Goal: Task Accomplishment & Management: Manage account settings

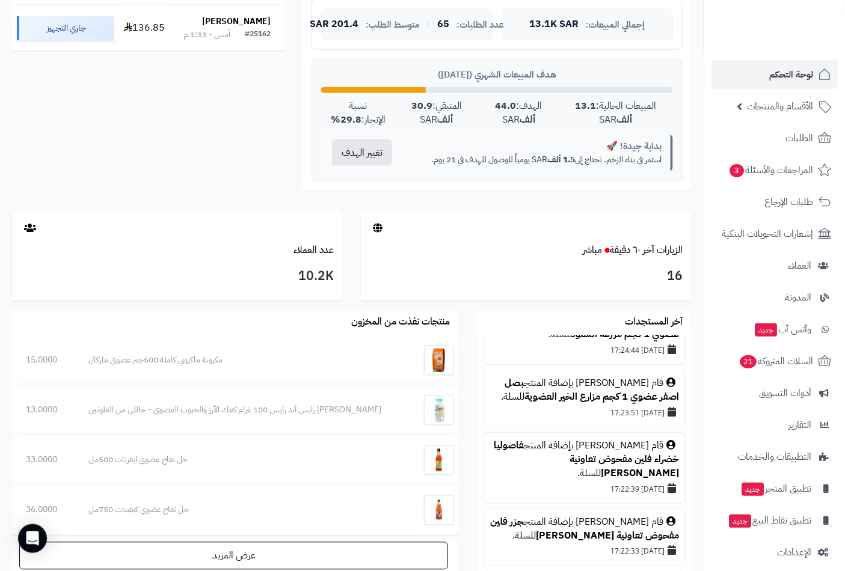
scroll to position [67, 0]
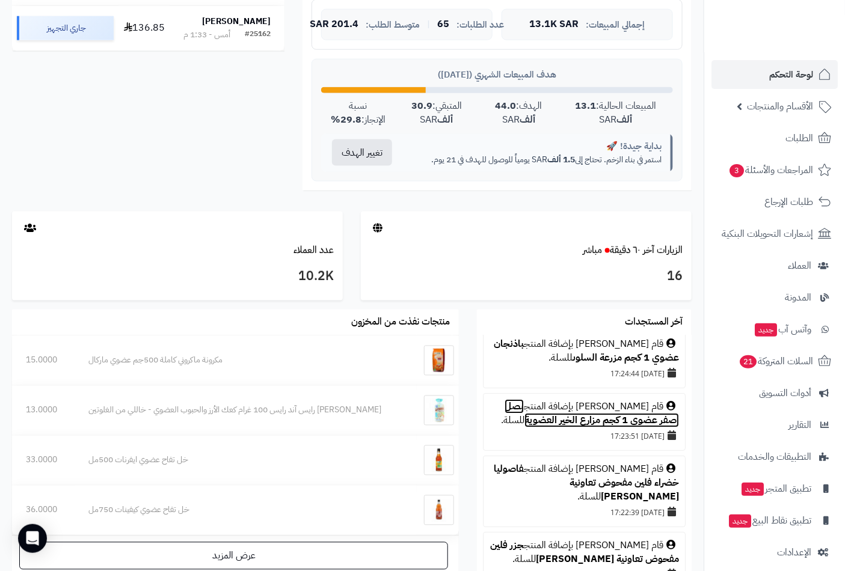
click at [517, 404] on link "بصل اصفر عضوي 1 كجم مزارع الخير العضوية" at bounding box center [592, 413] width 174 height 28
click at [526, 407] on link "بصل اصفر عضوي 1 كجم مزارع الخير العضوية" at bounding box center [592, 413] width 174 height 28
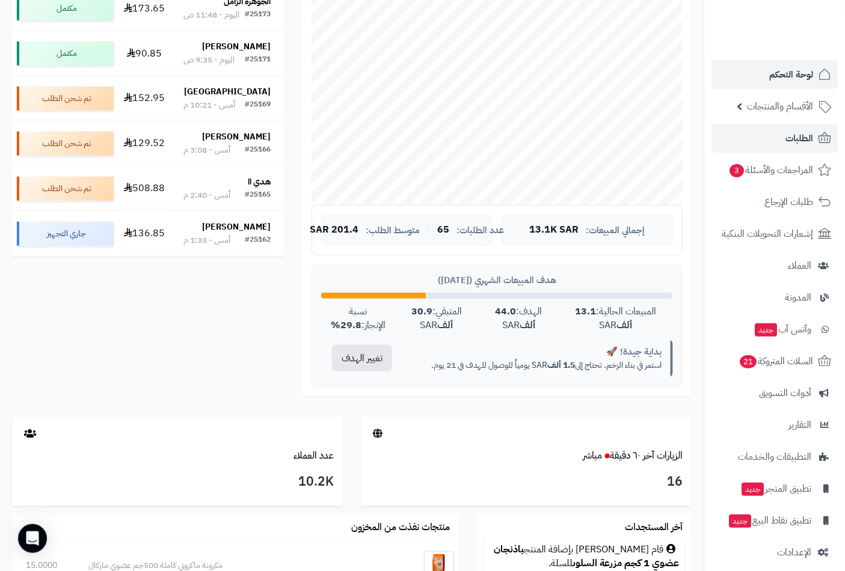
scroll to position [134, 0]
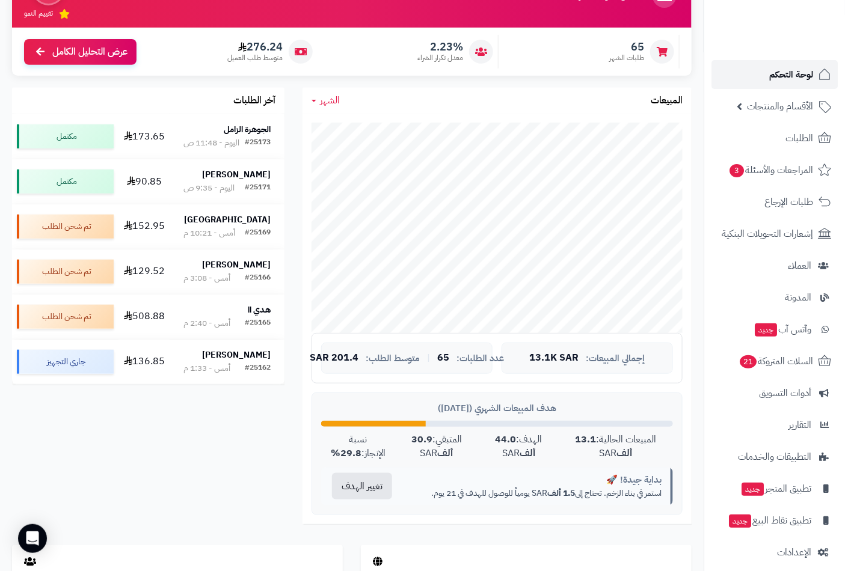
click at [784, 73] on span "لوحة التحكم" at bounding box center [791, 74] width 44 height 17
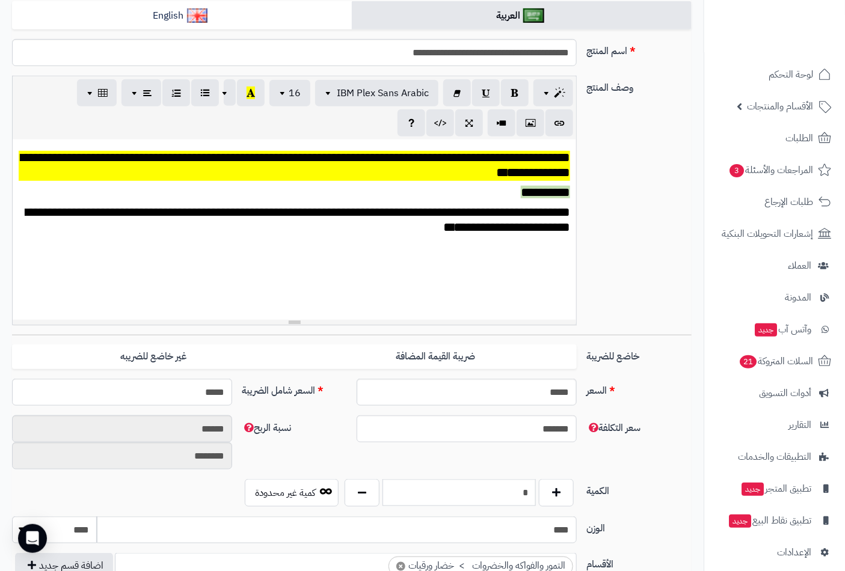
scroll to position [545, 0]
drag, startPoint x: 509, startPoint y: 488, endPoint x: 549, endPoint y: 488, distance: 40.3
click at [549, 488] on div "*" at bounding box center [459, 493] width 235 height 28
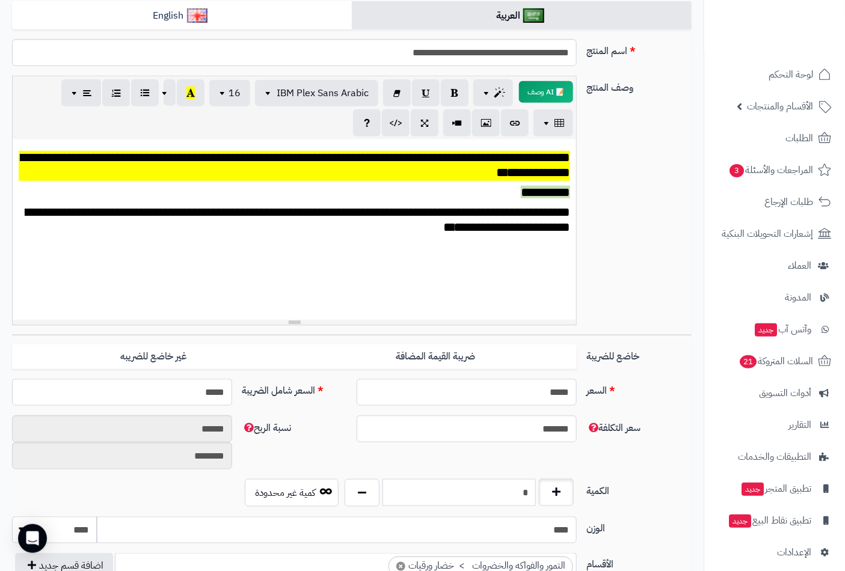
scroll to position [0, 0]
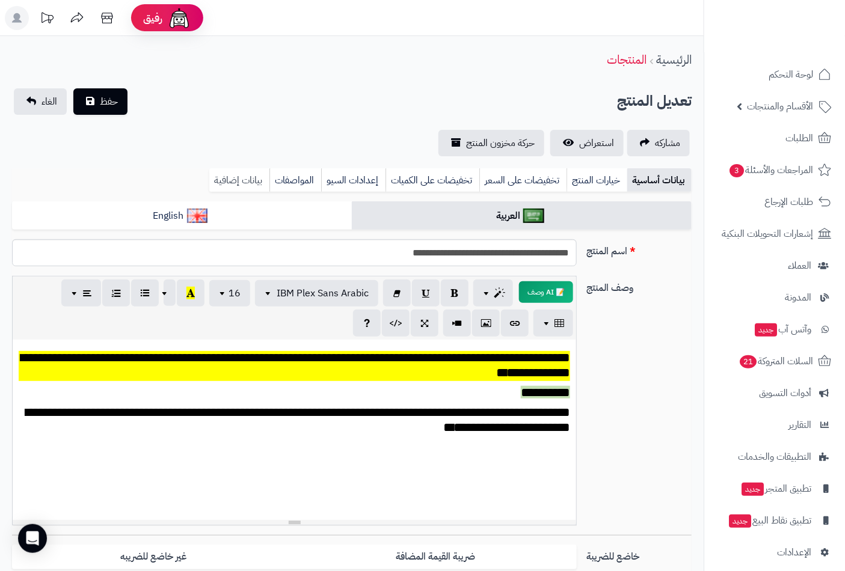
type input "*"
click at [249, 177] on link "بيانات إضافية" at bounding box center [239, 180] width 60 height 24
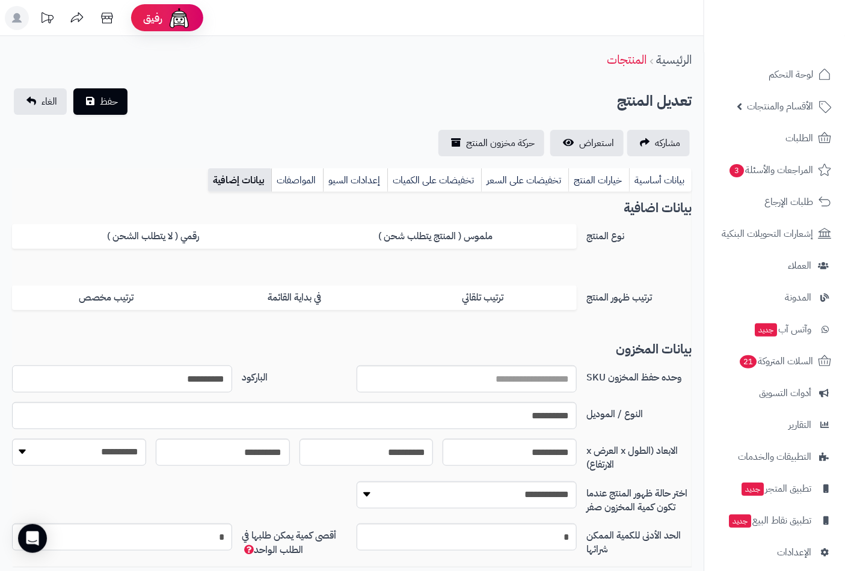
click at [205, 373] on input "**********" at bounding box center [122, 379] width 220 height 27
click at [106, 97] on span "حفظ" at bounding box center [109, 101] width 18 height 14
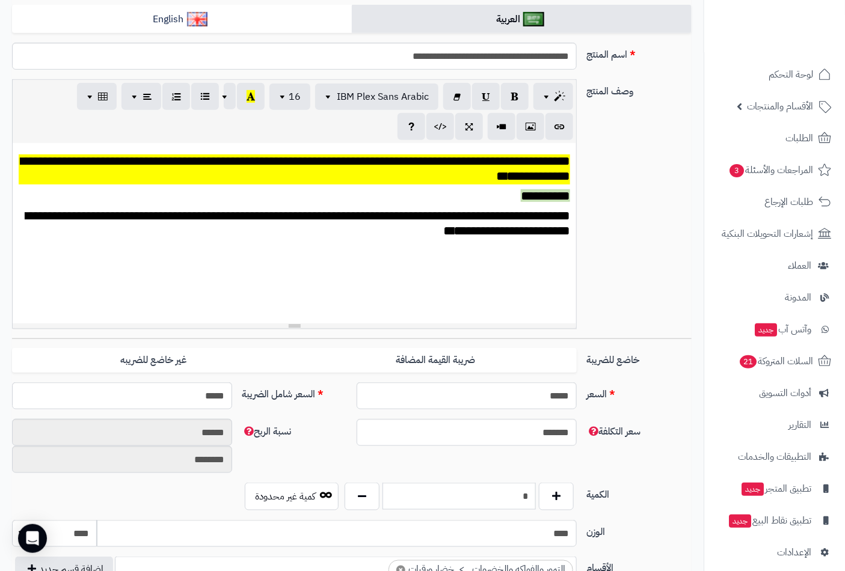
scroll to position [200, 0]
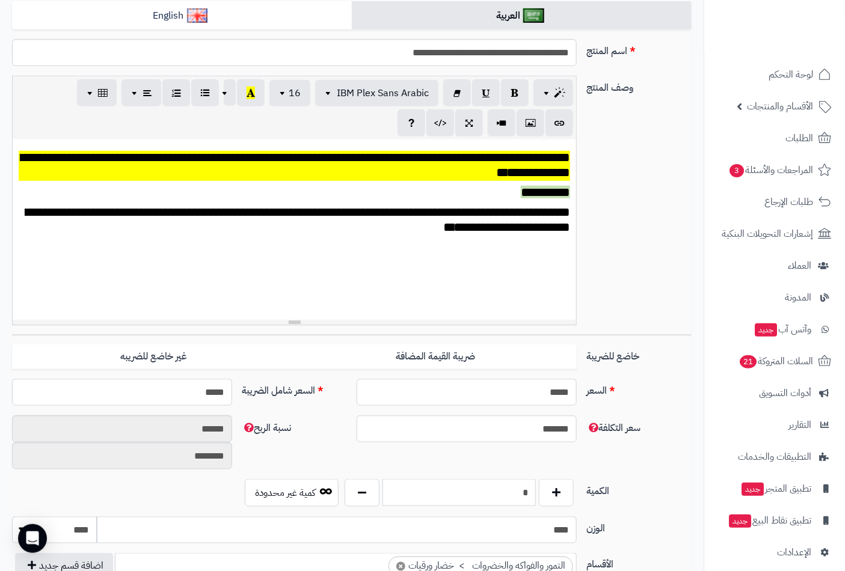
drag, startPoint x: 518, startPoint y: 485, endPoint x: 536, endPoint y: 494, distance: 20.2
click at [536, 494] on div "*" at bounding box center [459, 493] width 235 height 28
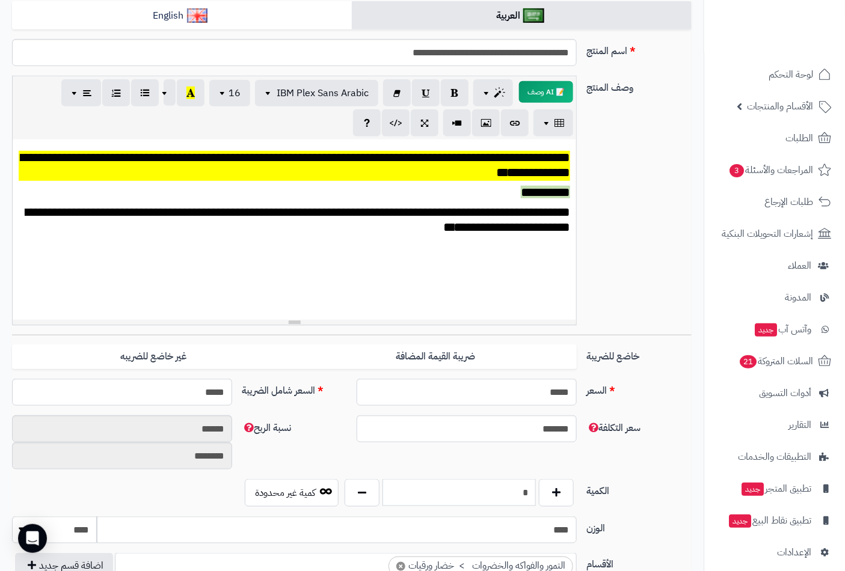
type input "*"
click at [612, 266] on div "**********" at bounding box center [351, 205] width 689 height 259
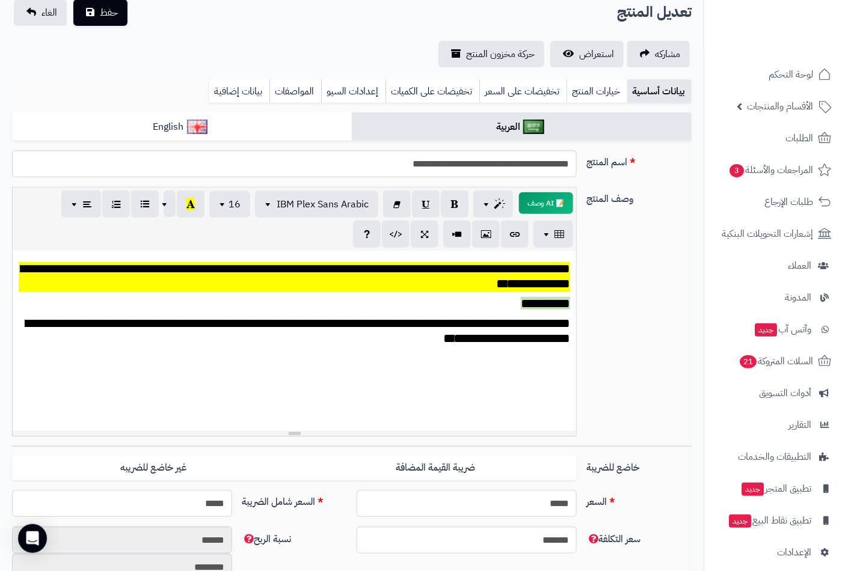
scroll to position [0, 0]
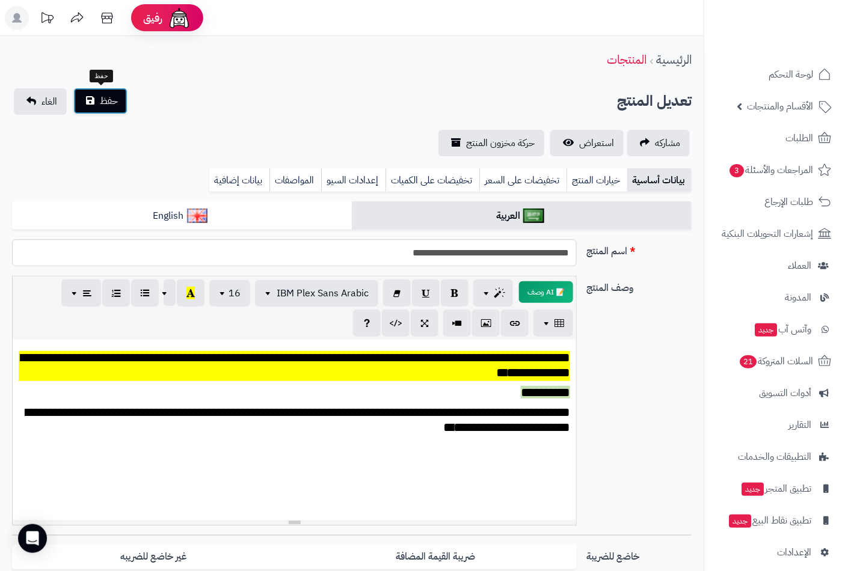
click at [100, 98] on span "حفظ" at bounding box center [109, 101] width 18 height 14
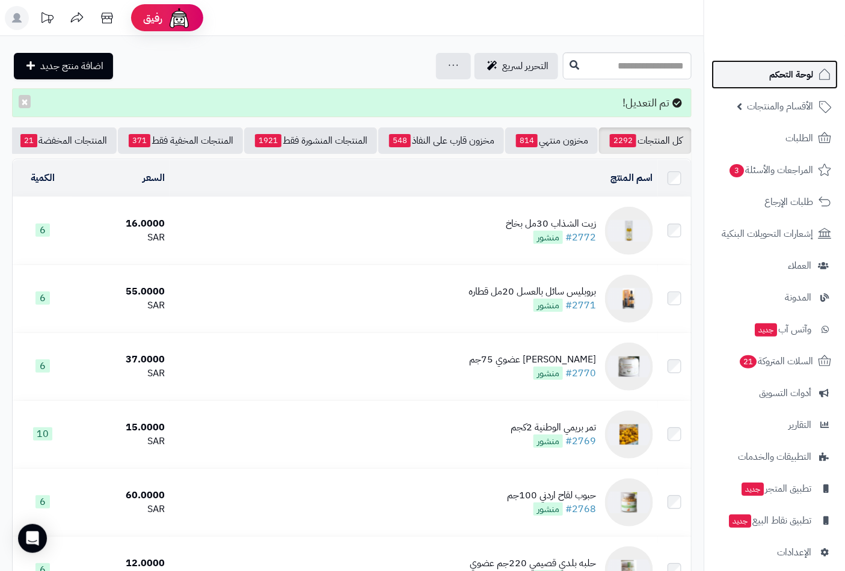
click at [790, 77] on span "لوحة التحكم" at bounding box center [791, 74] width 44 height 17
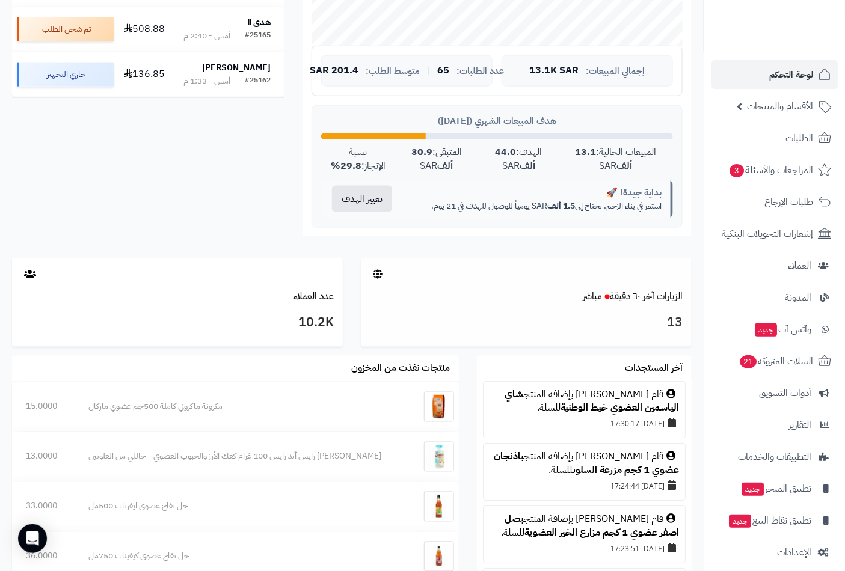
scroll to position [267, 0]
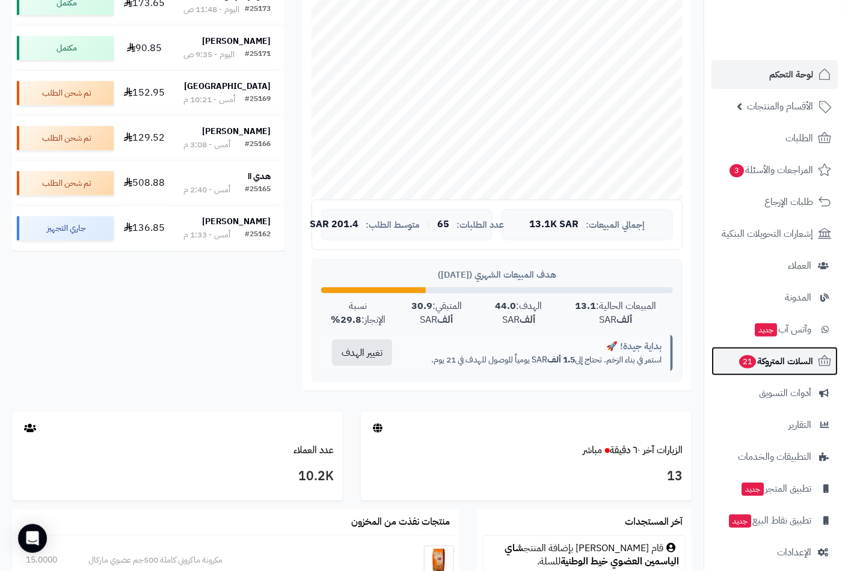
click at [763, 366] on span "السلات المتروكة 21" at bounding box center [775, 361] width 75 height 17
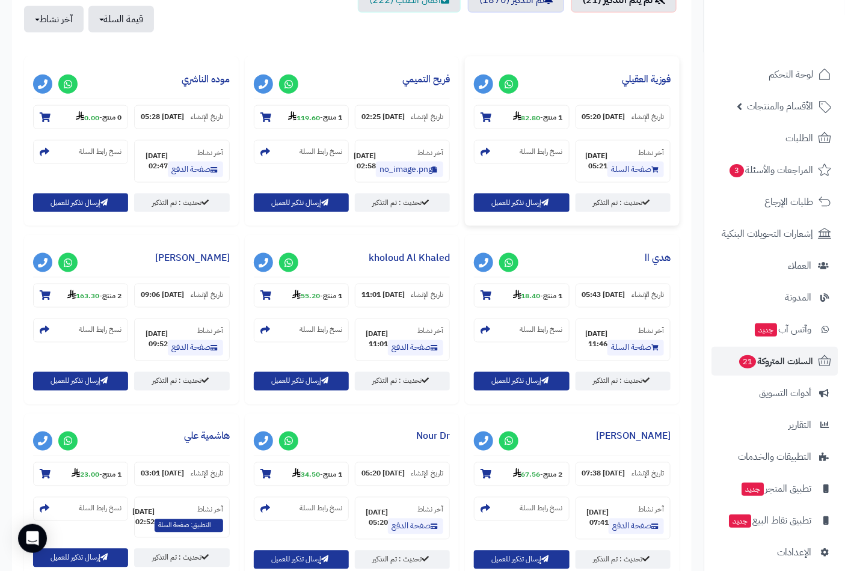
scroll to position [467, 0]
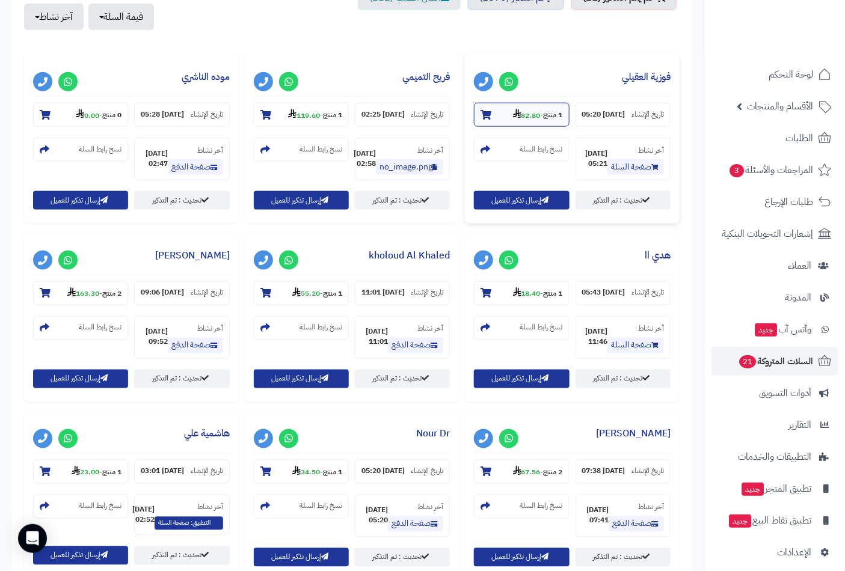
click at [490, 111] on icon at bounding box center [486, 115] width 11 height 10
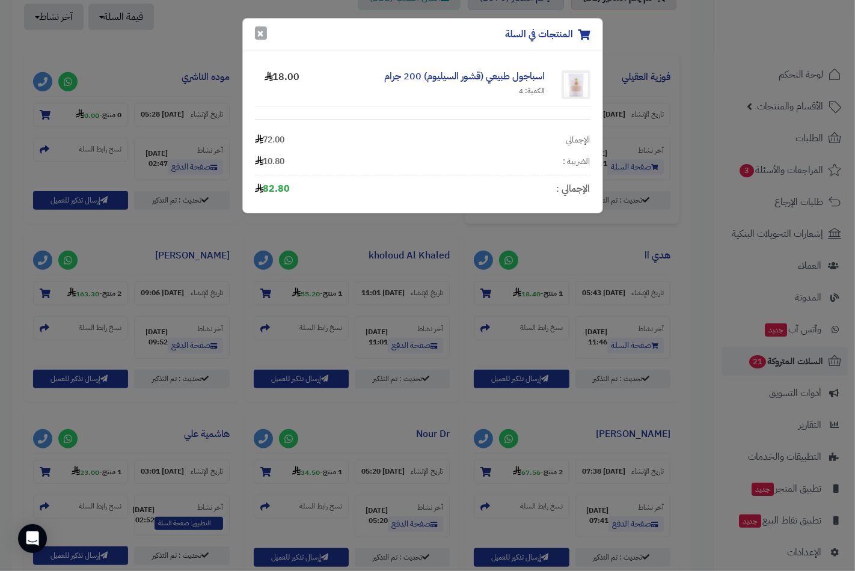
click at [256, 31] on button "×" at bounding box center [261, 32] width 12 height 13
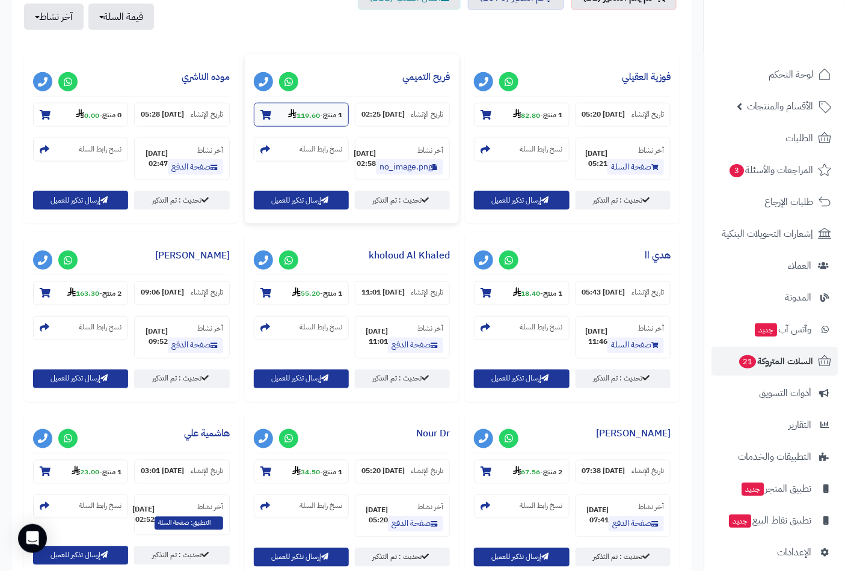
click at [261, 113] on icon at bounding box center [265, 115] width 11 height 10
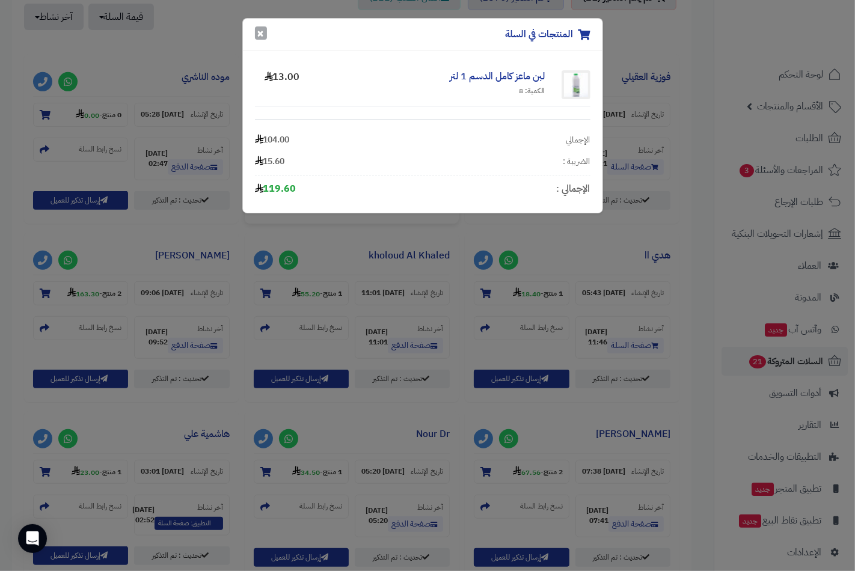
click at [257, 26] on button "×" at bounding box center [261, 32] width 12 height 13
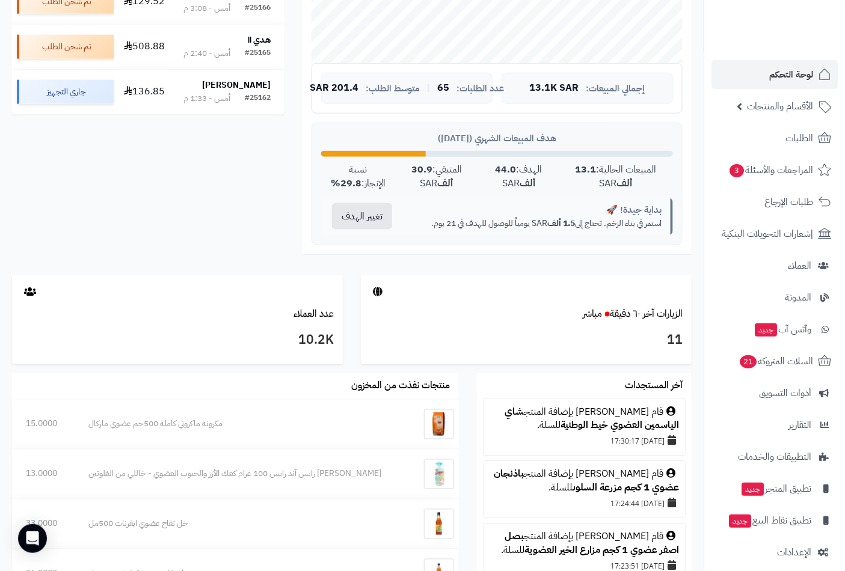
scroll to position [134, 0]
